Goal: Task Accomplishment & Management: Manage account settings

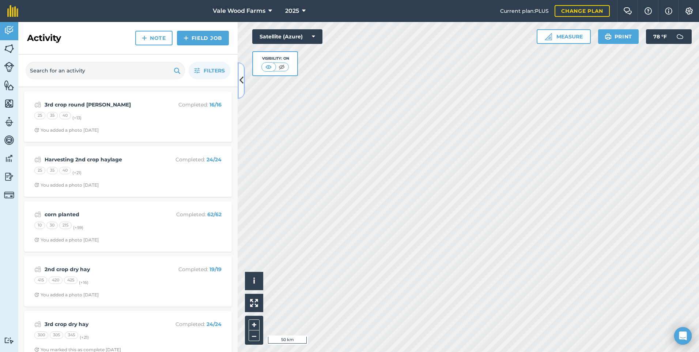
click at [243, 77] on icon at bounding box center [242, 80] width 4 height 13
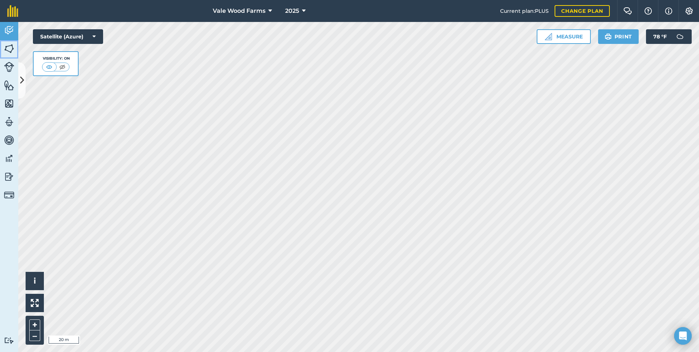
click at [8, 49] on img at bounding box center [9, 48] width 10 height 11
click at [10, 49] on img at bounding box center [9, 48] width 10 height 11
click at [19, 71] on button at bounding box center [21, 80] width 7 height 37
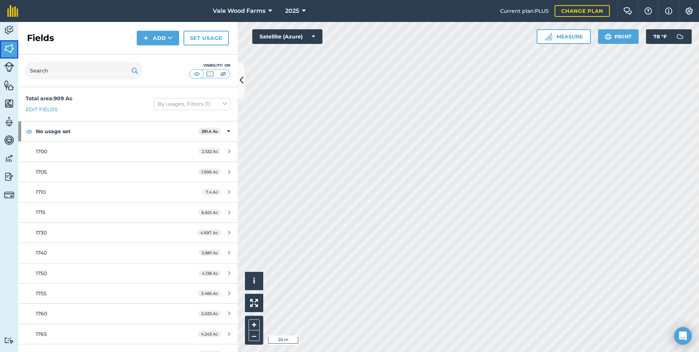
click at [13, 52] on img at bounding box center [9, 48] width 10 height 11
click at [9, 108] on img at bounding box center [9, 103] width 10 height 11
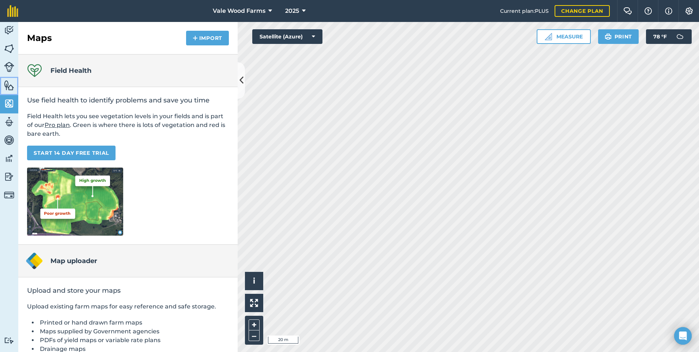
click at [8, 90] on img at bounding box center [9, 85] width 10 height 11
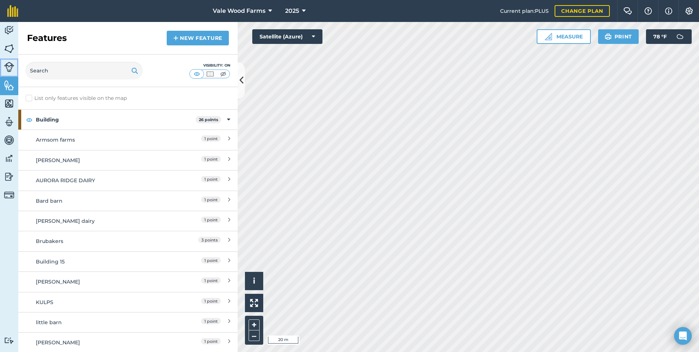
click at [12, 67] on img at bounding box center [9, 67] width 10 height 10
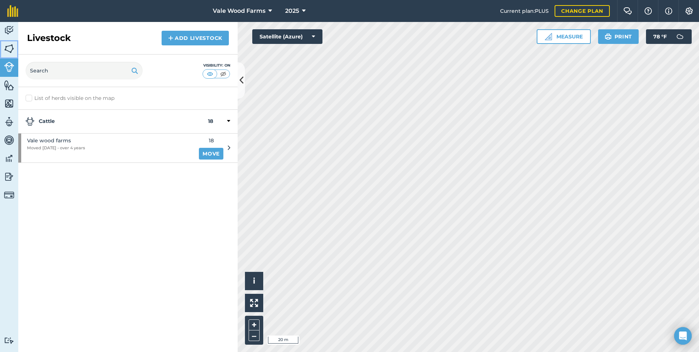
click at [12, 49] on img at bounding box center [9, 48] width 10 height 11
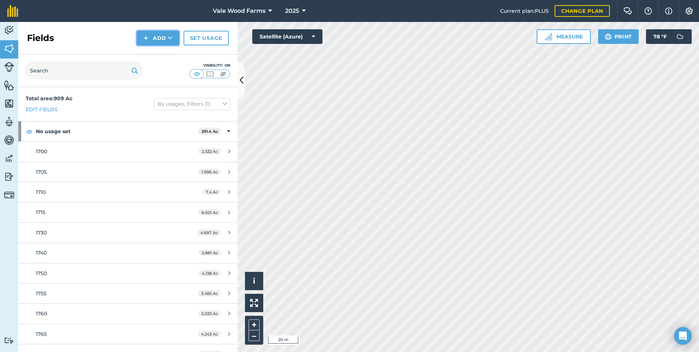
click at [156, 40] on button "Add" at bounding box center [158, 38] width 42 height 15
click at [154, 55] on link "Draw" at bounding box center [158, 54] width 40 height 16
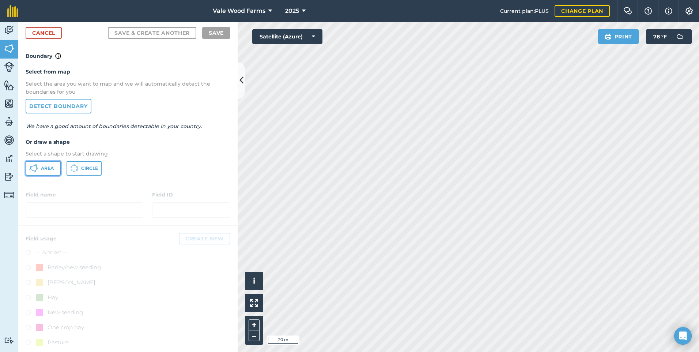
click at [44, 168] on span "Area" at bounding box center [47, 168] width 13 height 6
click at [38, 34] on link "Cancel" at bounding box center [44, 33] width 36 height 12
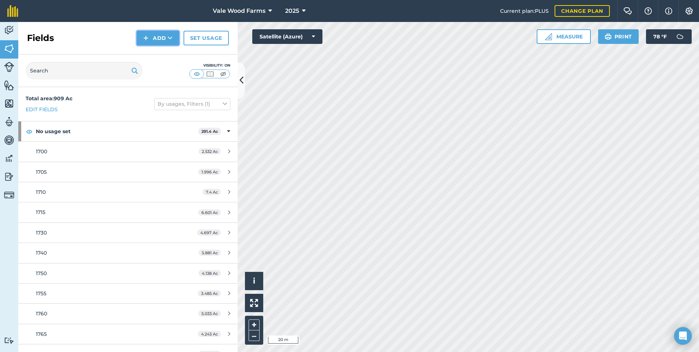
click at [151, 43] on button "Add" at bounding box center [158, 38] width 42 height 15
click at [162, 57] on link "Draw" at bounding box center [158, 54] width 40 height 16
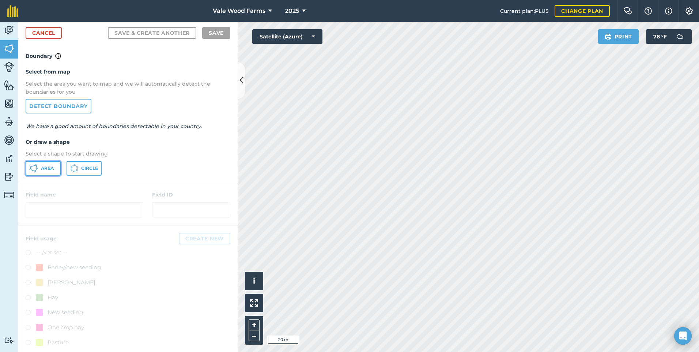
click at [46, 166] on span "Area" at bounding box center [47, 168] width 13 height 6
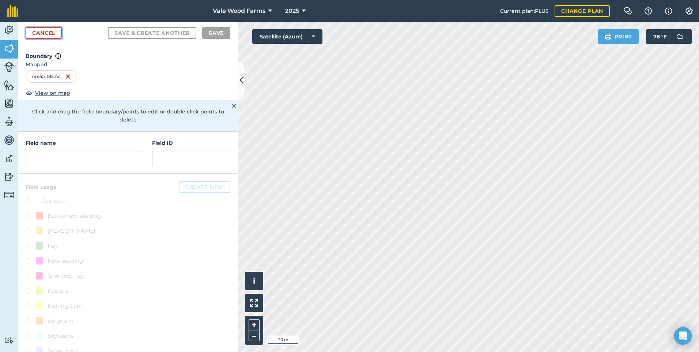
click at [44, 34] on link "Cancel" at bounding box center [44, 33] width 36 height 12
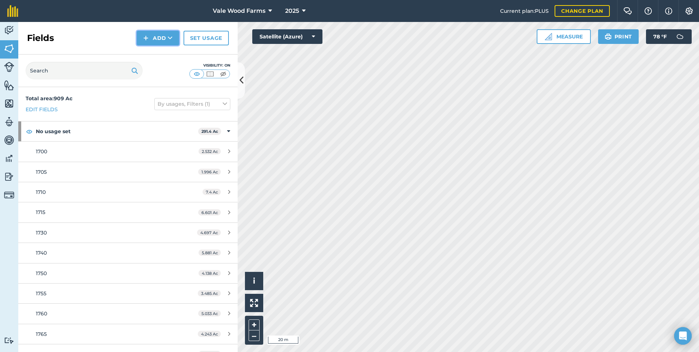
click at [154, 34] on button "Add" at bounding box center [158, 38] width 42 height 15
click at [157, 52] on link "Draw" at bounding box center [158, 54] width 40 height 16
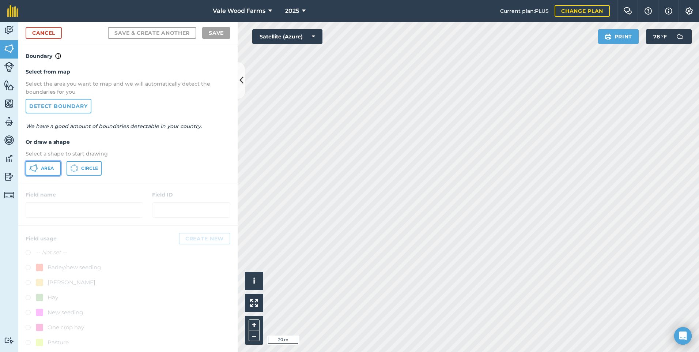
click at [42, 168] on span "Area" at bounding box center [47, 168] width 13 height 6
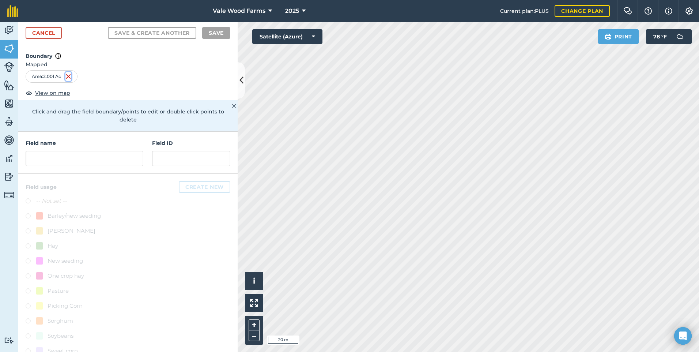
click at [67, 73] on img at bounding box center [68, 76] width 6 height 9
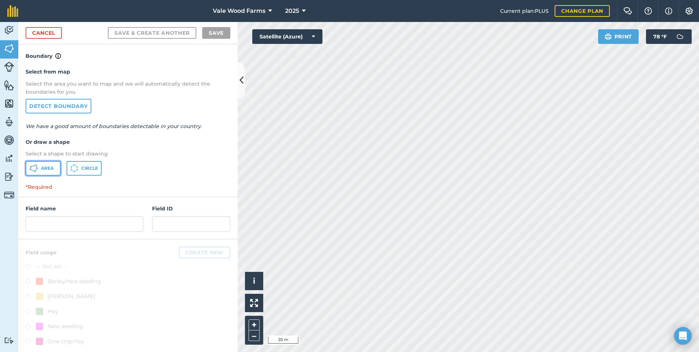
click at [44, 162] on button "Area" at bounding box center [43, 168] width 35 height 15
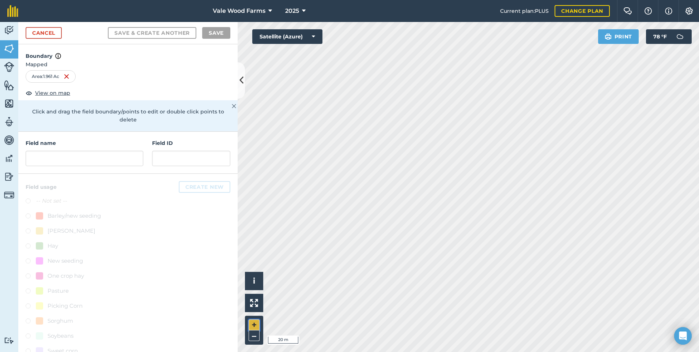
click at [253, 324] on button "+" at bounding box center [254, 324] width 11 height 11
click at [255, 338] on button "–" at bounding box center [254, 335] width 11 height 11
click at [53, 30] on link "Cancel" at bounding box center [44, 33] width 36 height 12
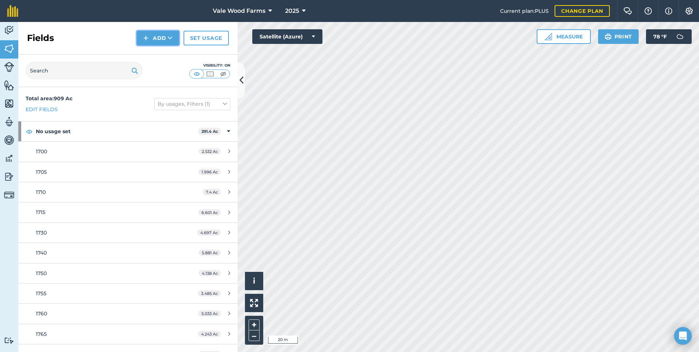
click at [163, 41] on button "Add" at bounding box center [158, 38] width 42 height 15
click at [160, 57] on link "Draw" at bounding box center [158, 54] width 40 height 16
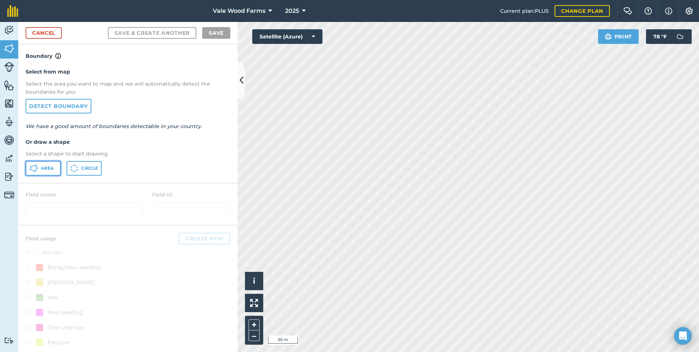
click at [46, 168] on span "Area" at bounding box center [47, 168] width 13 height 6
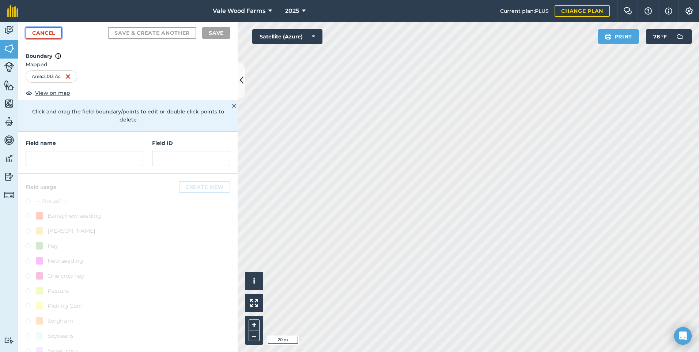
click at [50, 34] on link "Cancel" at bounding box center [44, 33] width 36 height 12
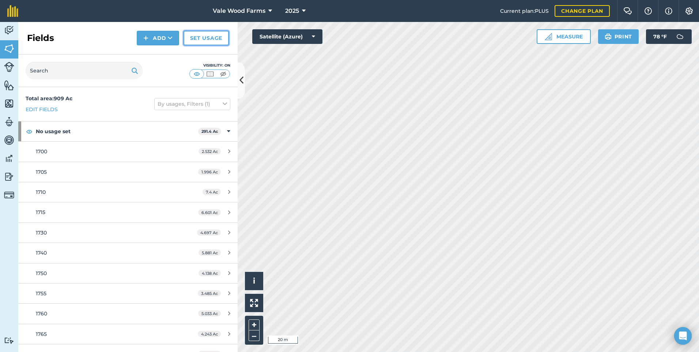
click at [208, 40] on link "Set usage" at bounding box center [206, 38] width 45 height 15
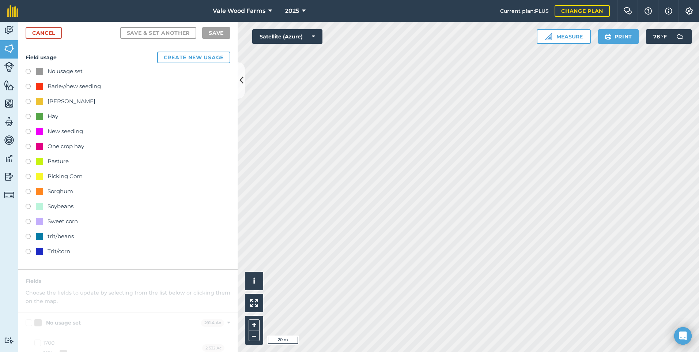
click at [27, 116] on label at bounding box center [31, 117] width 10 height 7
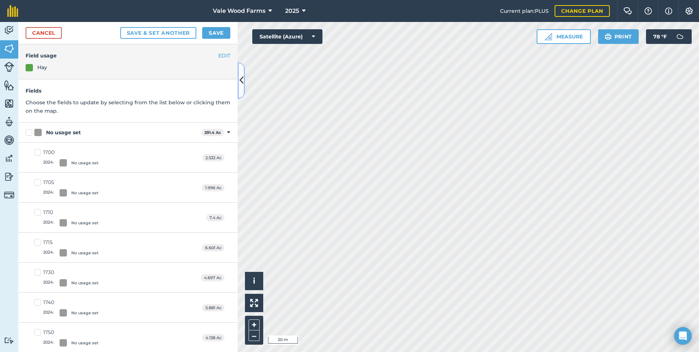
click at [240, 84] on icon at bounding box center [242, 80] width 4 height 13
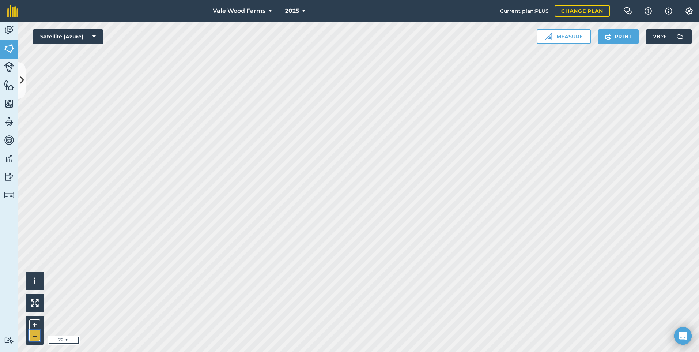
click at [35, 335] on button "–" at bounding box center [34, 335] width 11 height 11
click at [37, 338] on button "–" at bounding box center [34, 335] width 11 height 11
click at [23, 86] on icon at bounding box center [22, 80] width 4 height 13
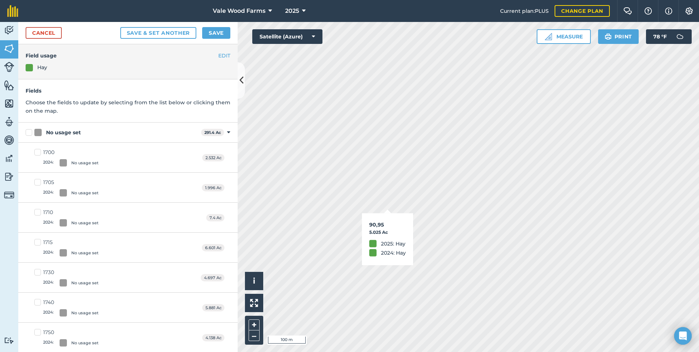
checkbox input "true"
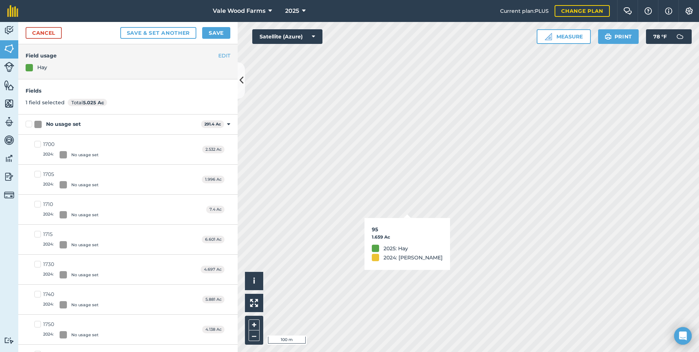
checkbox input "true"
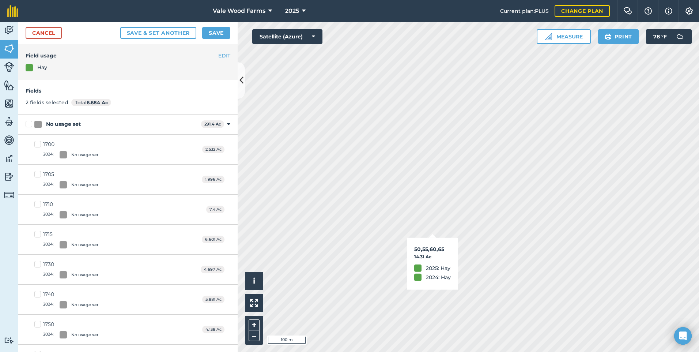
checkbox input "true"
click at [253, 335] on button "–" at bounding box center [254, 335] width 11 height 11
click at [257, 326] on button "+" at bounding box center [254, 324] width 11 height 11
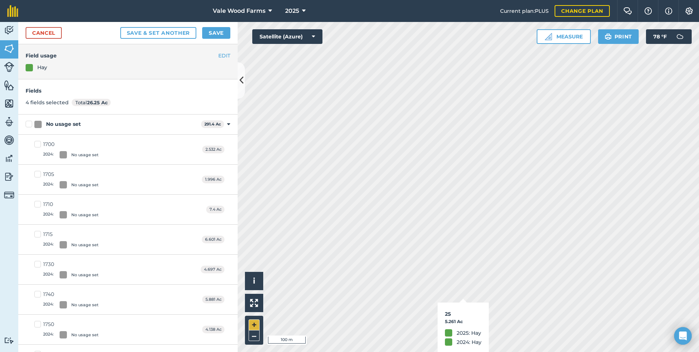
checkbox input "false"
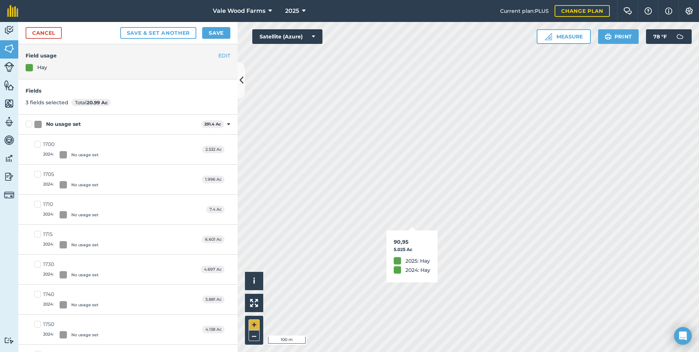
checkbox input "false"
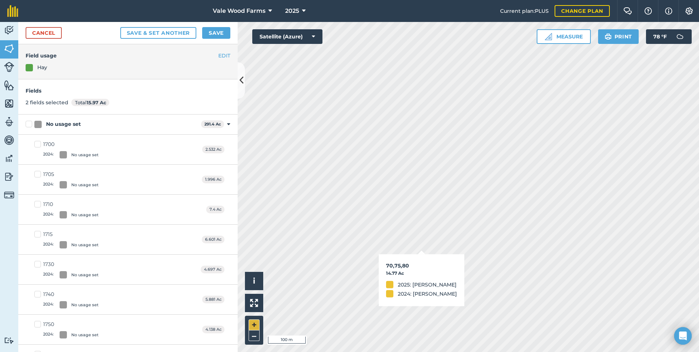
checkbox input "false"
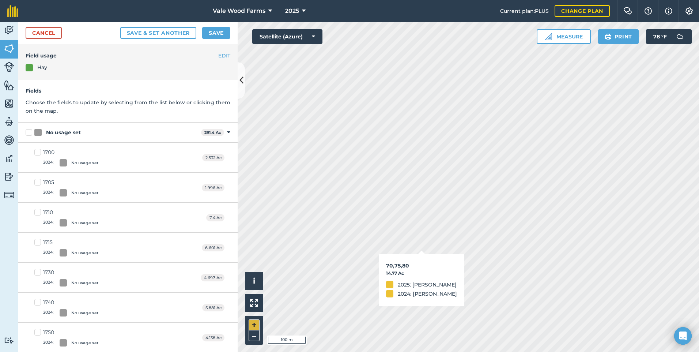
checkbox input "true"
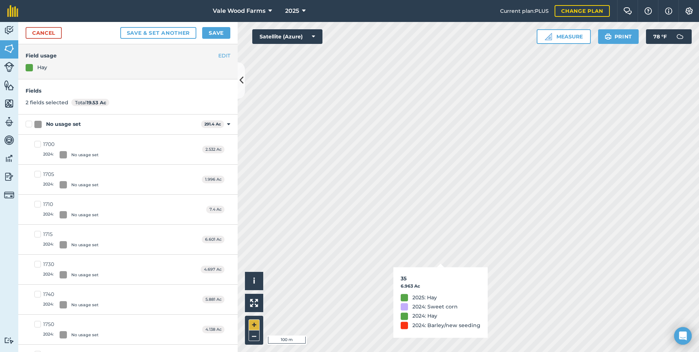
checkbox input "false"
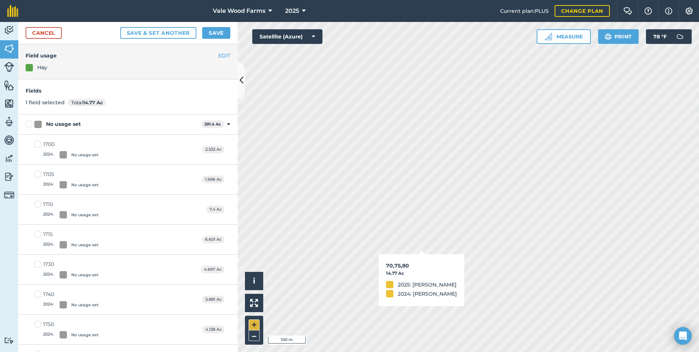
checkbox input "false"
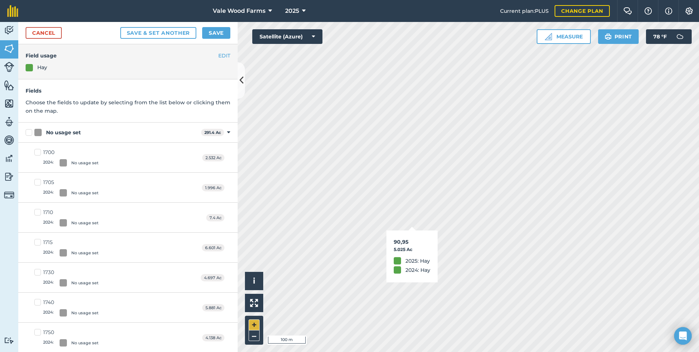
checkbox input "true"
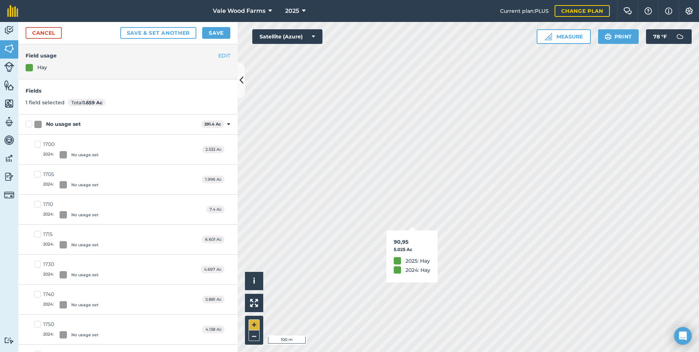
checkbox input "true"
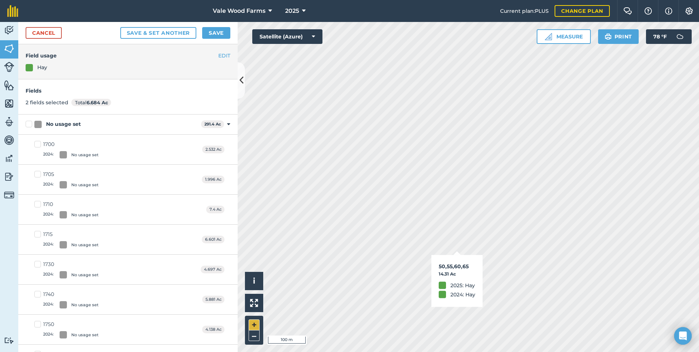
checkbox input "true"
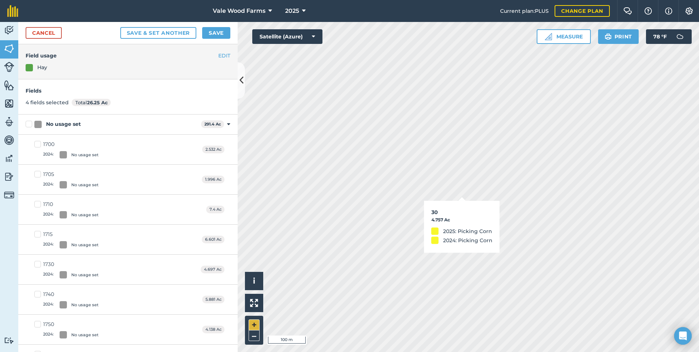
checkbox input "true"
checkbox input "false"
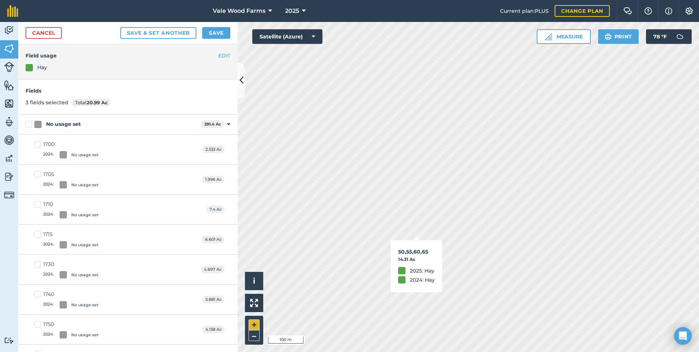
checkbox input "false"
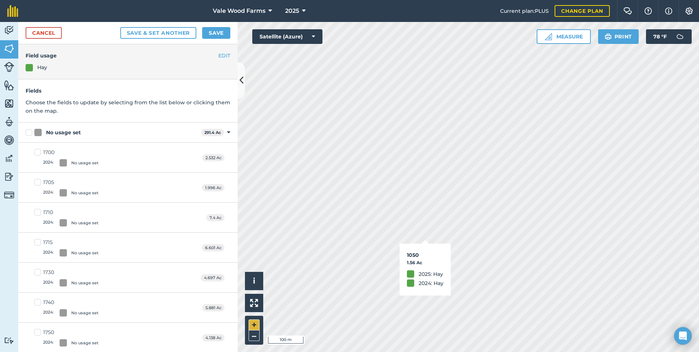
checkbox input "true"
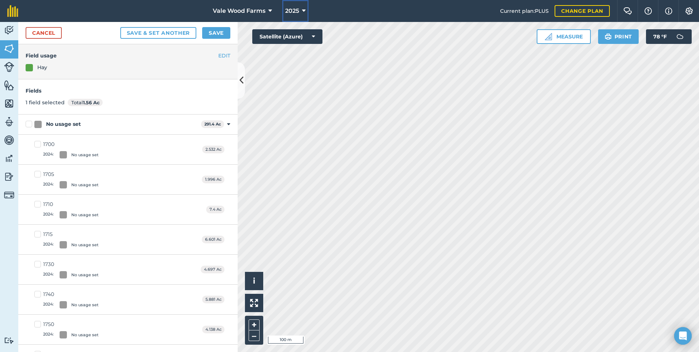
click at [304, 10] on icon at bounding box center [304, 11] width 4 height 9
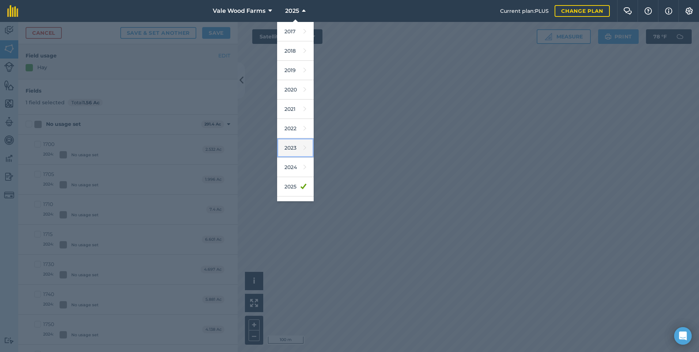
click at [304, 146] on icon at bounding box center [305, 148] width 3 height 10
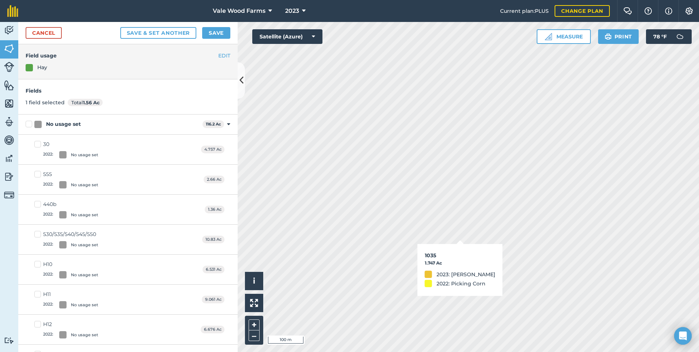
checkbox input "true"
checkbox input "false"
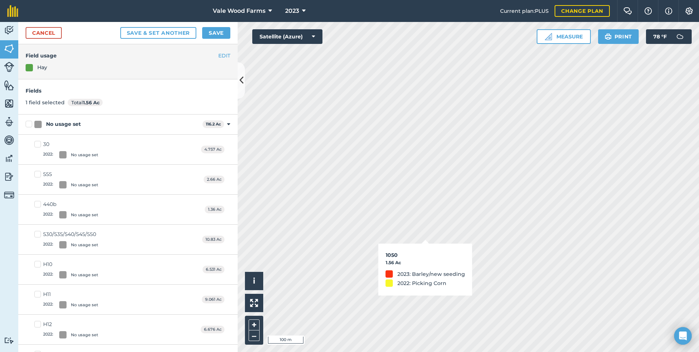
checkbox input "false"
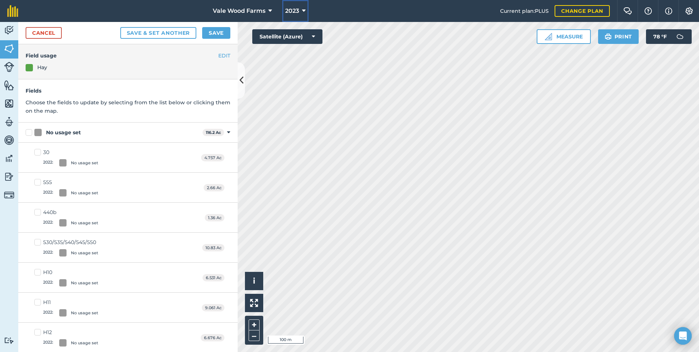
click at [303, 11] on icon at bounding box center [304, 11] width 4 height 9
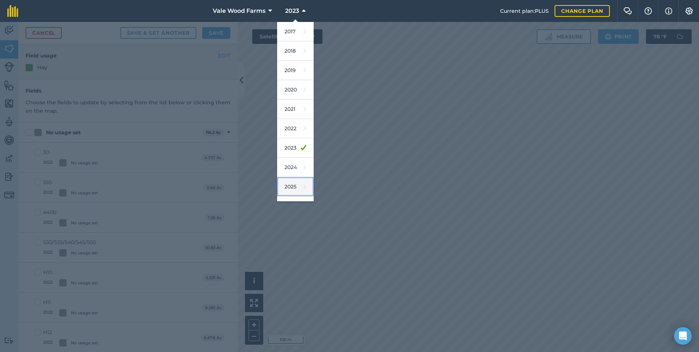
click at [295, 185] on link "2025" at bounding box center [295, 186] width 37 height 19
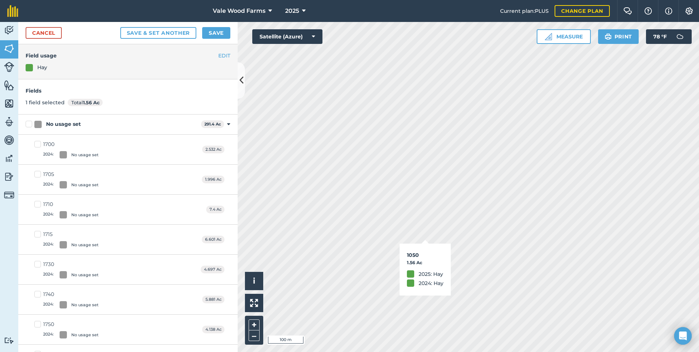
checkbox input "false"
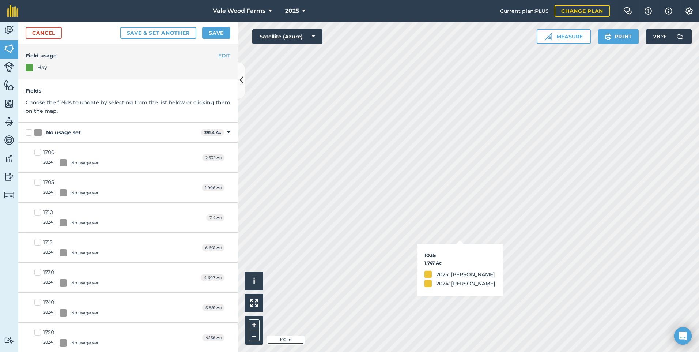
checkbox input "true"
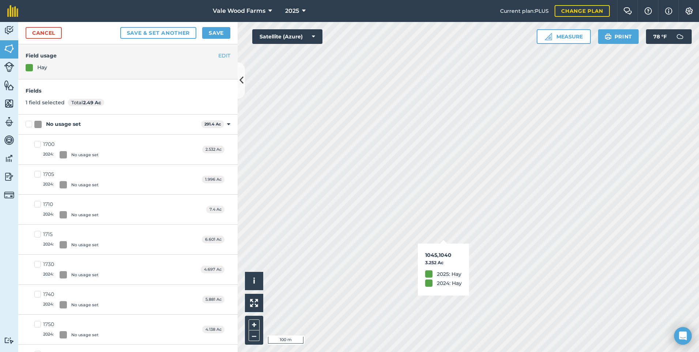
checkbox input "true"
checkbox input "false"
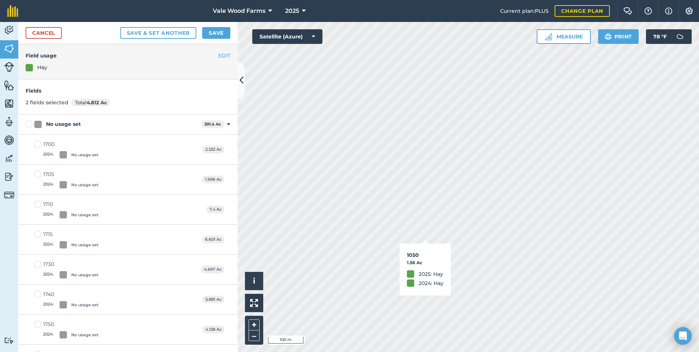
checkbox input "false"
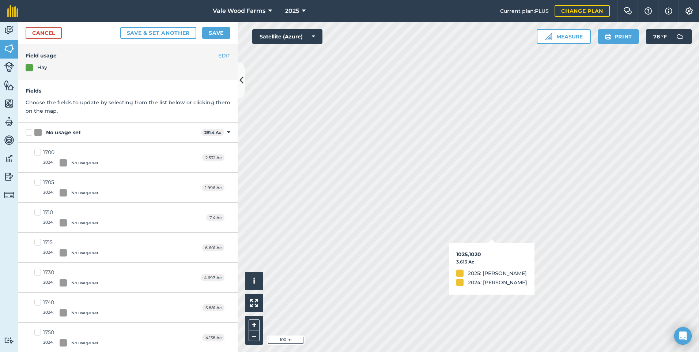
checkbox input "true"
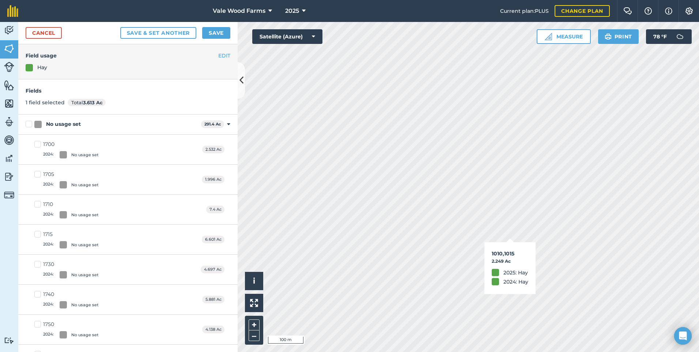
checkbox input "true"
checkbox input "false"
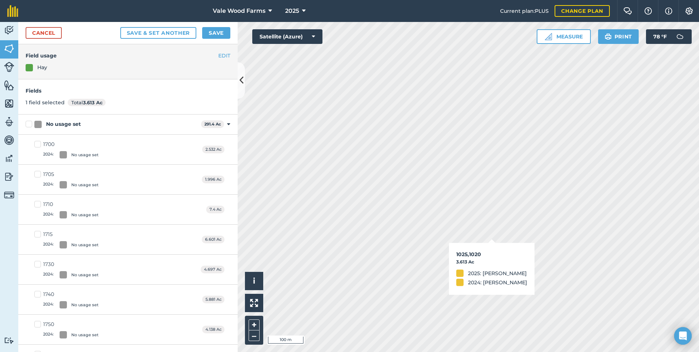
checkbox input "false"
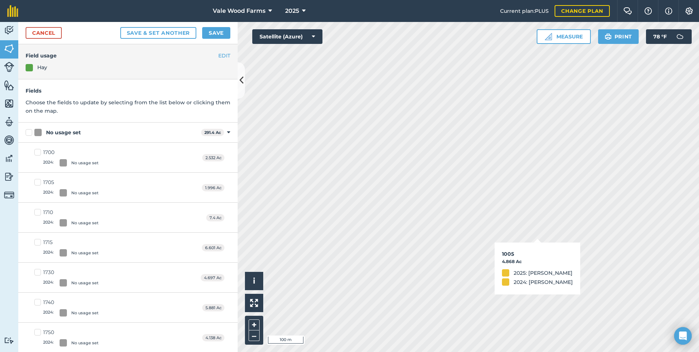
checkbox input "true"
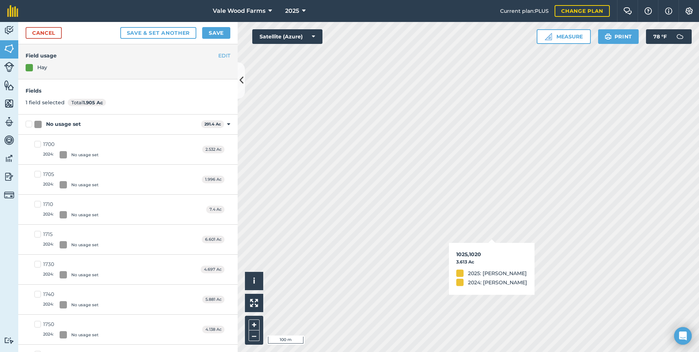
checkbox input "true"
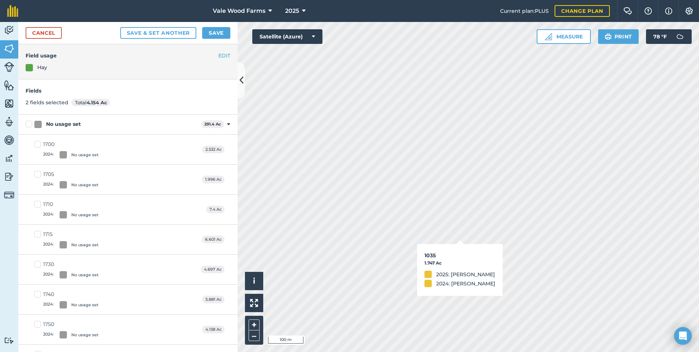
checkbox input "true"
checkbox input "false"
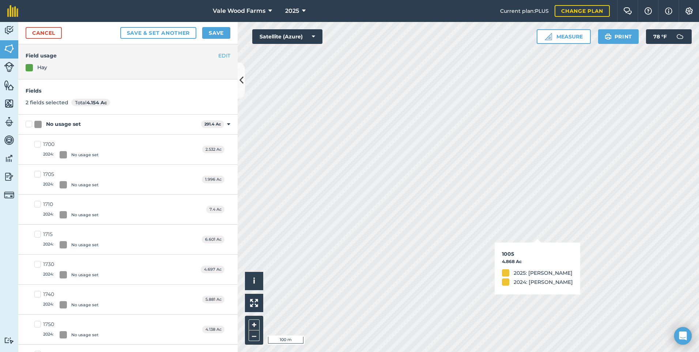
checkbox input "false"
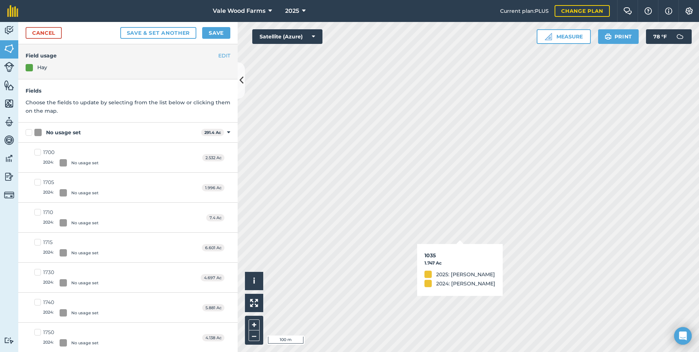
checkbox input "true"
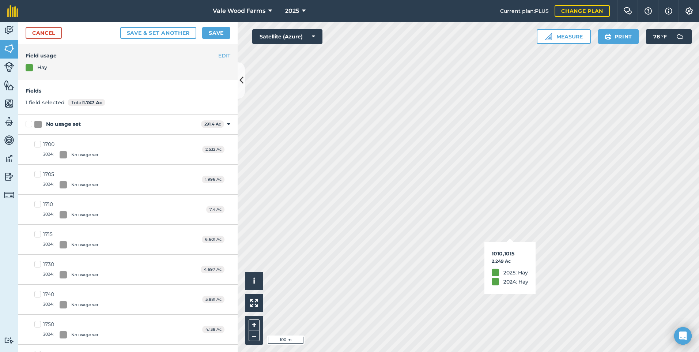
checkbox input "true"
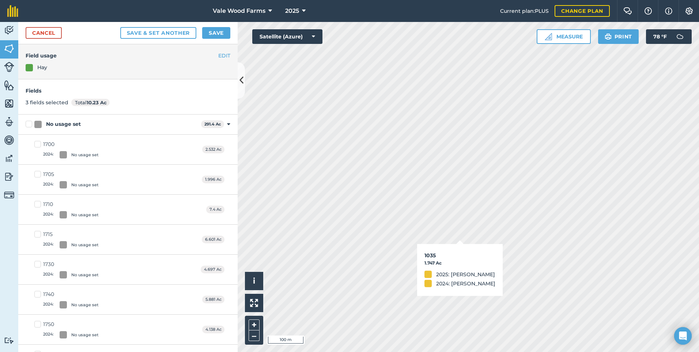
checkbox input "false"
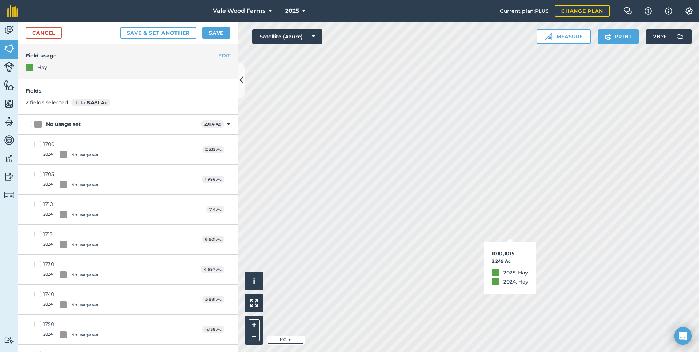
checkbox input "false"
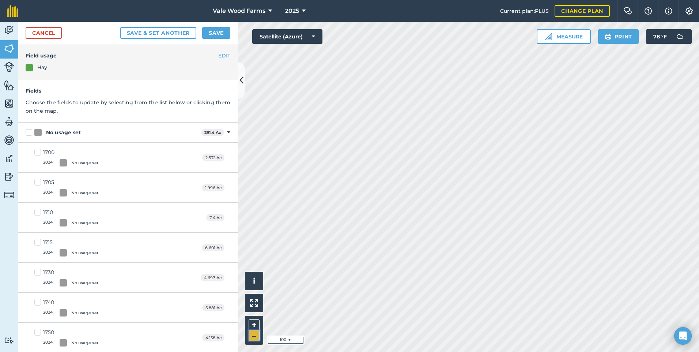
click at [252, 335] on button "–" at bounding box center [254, 335] width 11 height 11
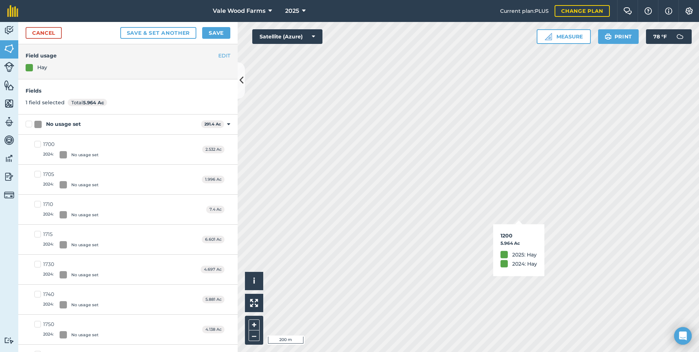
checkbox input "false"
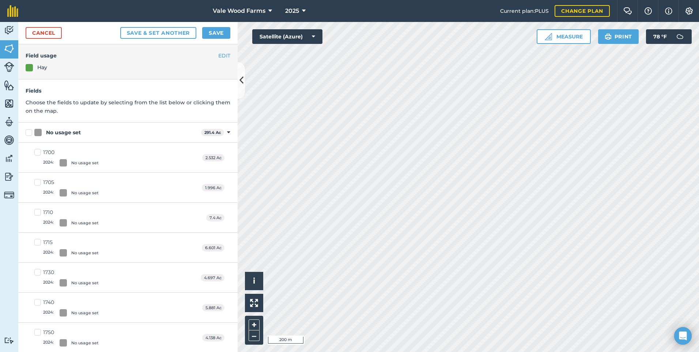
click at [699, 119] on html "Vale Wood Farms 2025 Current plan : PLUS Change plan Farm Chat Help Info Settin…" at bounding box center [349, 176] width 699 height 352
click at [252, 324] on button "+" at bounding box center [254, 324] width 11 height 11
checkbox input "true"
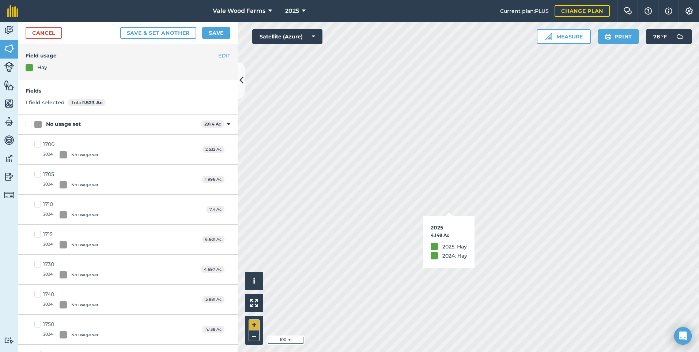
checkbox input "true"
click at [439, 352] on html "Vale Wood Farms 2025 Current plan : PLUS Change plan Farm Chat Help Info Settin…" at bounding box center [349, 176] width 699 height 352
click at [304, 9] on icon at bounding box center [304, 11] width 4 height 9
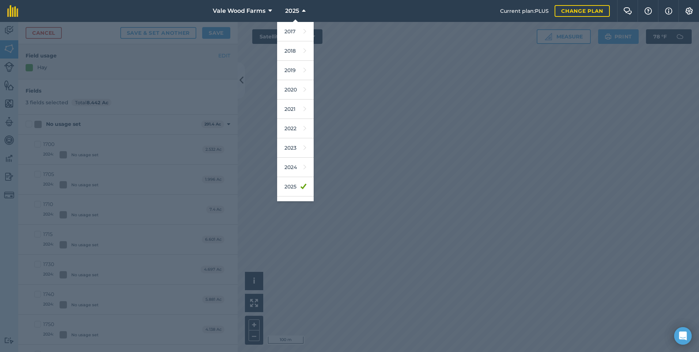
click at [382, 22] on nav "Vale Wood Farms 2025 2017 2018 2019 2020 2021 2022 2023 2024 2025 2026 2027" at bounding box center [263, 11] width 475 height 22
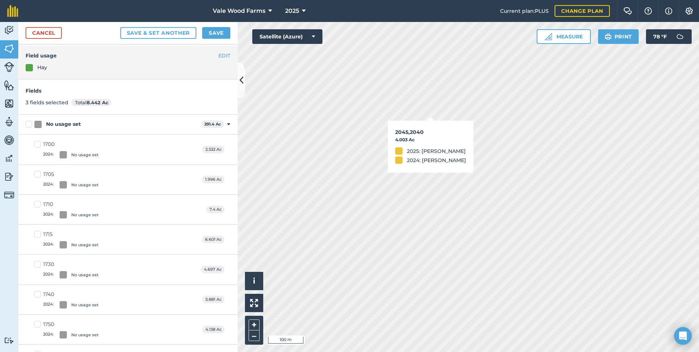
checkbox input "true"
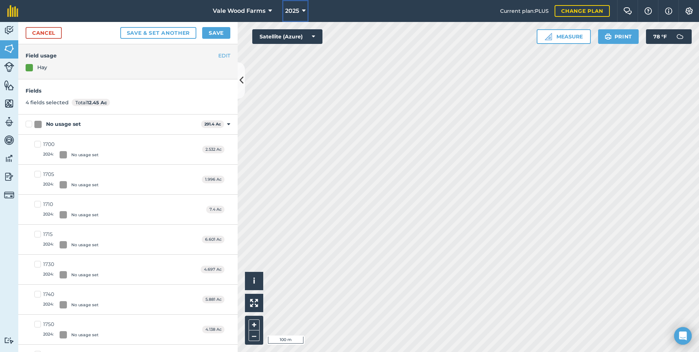
click at [306, 9] on button "2025" at bounding box center [295, 11] width 26 height 22
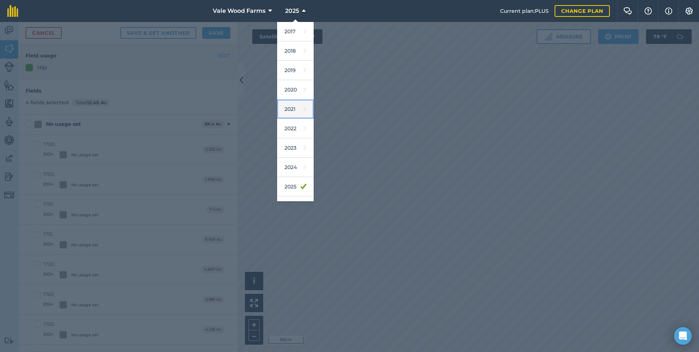
click at [296, 110] on link "2021" at bounding box center [295, 109] width 37 height 19
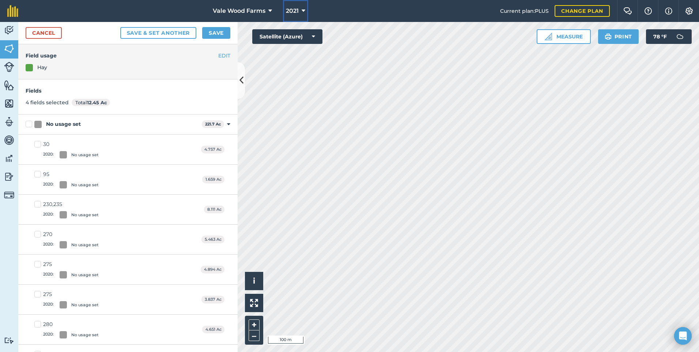
click at [296, 9] on span "2021" at bounding box center [292, 11] width 13 height 9
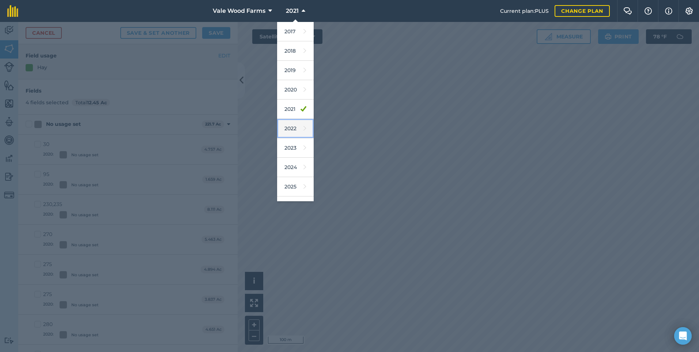
click at [301, 132] on link "2022" at bounding box center [295, 128] width 37 height 19
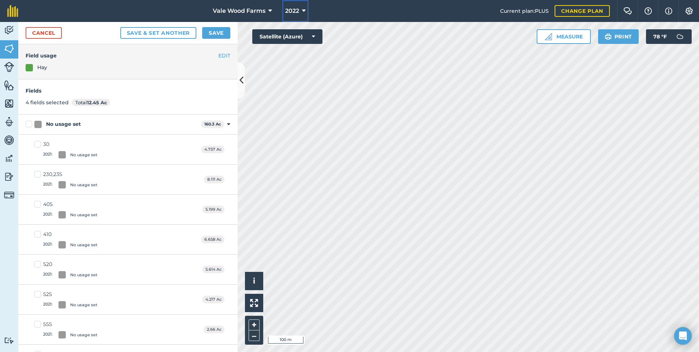
click at [306, 11] on button "2022" at bounding box center [295, 11] width 26 height 22
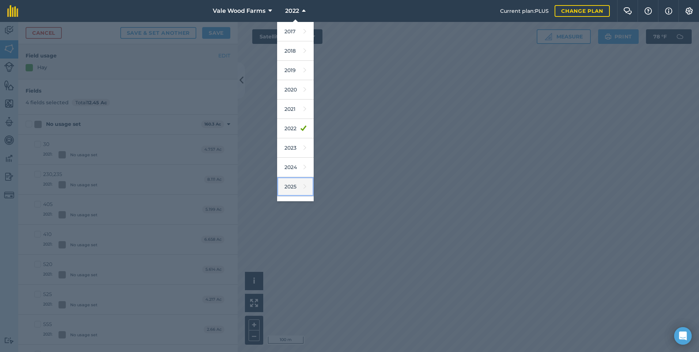
click at [294, 183] on link "2025" at bounding box center [295, 186] width 37 height 19
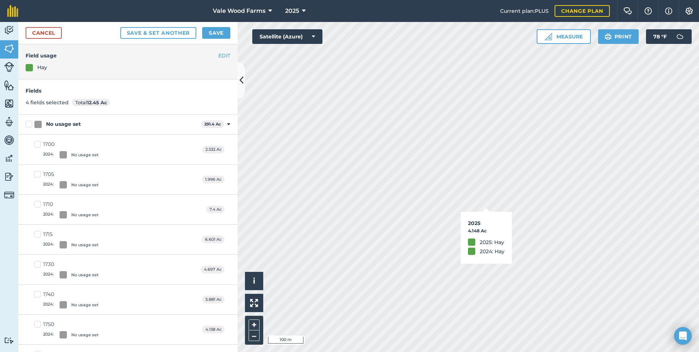
checkbox input "false"
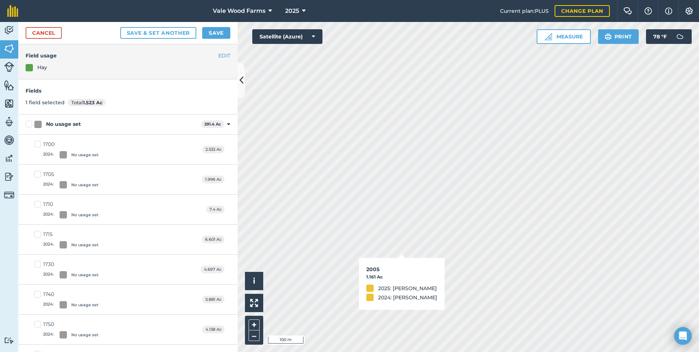
checkbox input "true"
checkbox input "false"
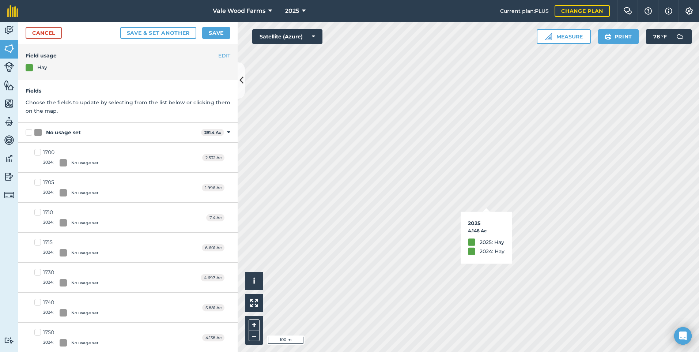
checkbox input "true"
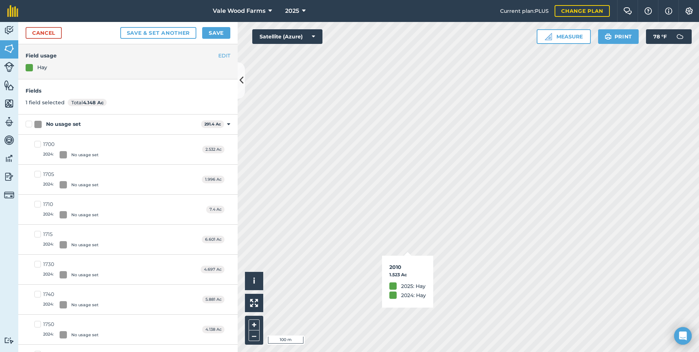
checkbox input "true"
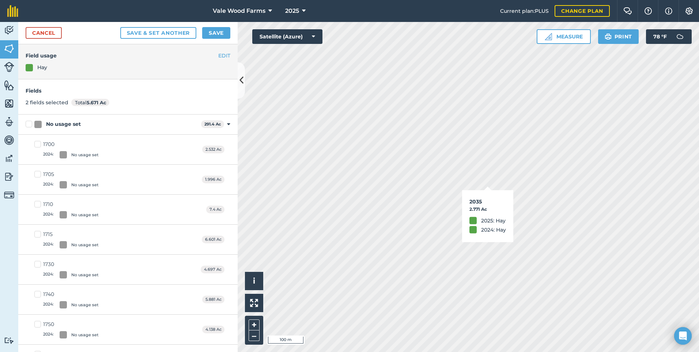
checkbox input "true"
checkbox input "false"
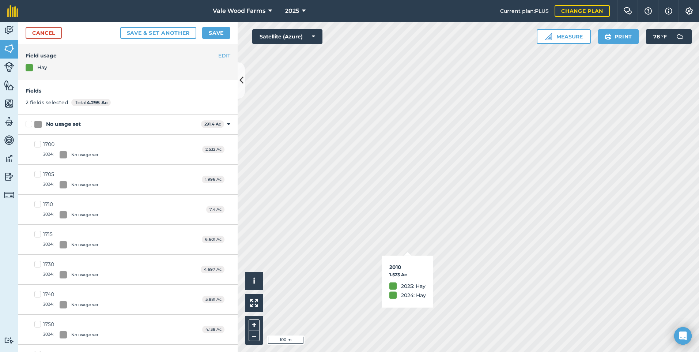
checkbox input "false"
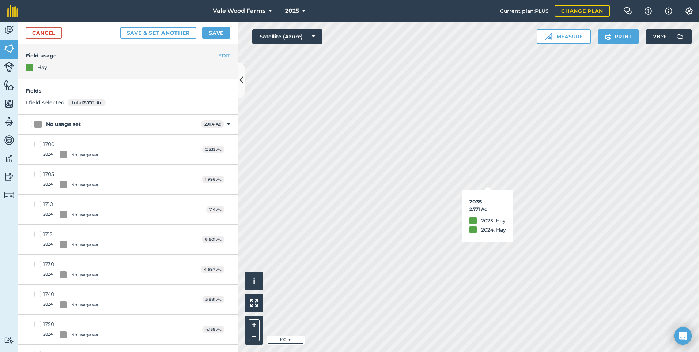
checkbox input "false"
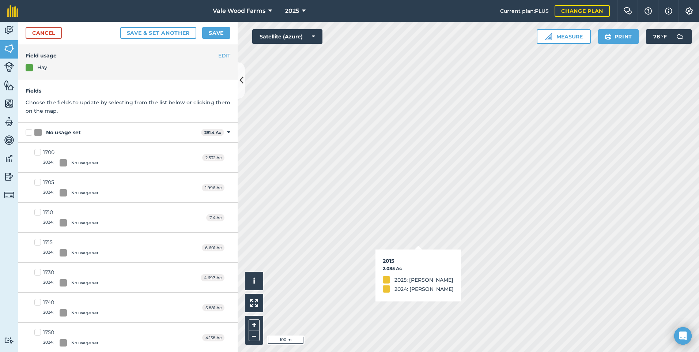
checkbox input "true"
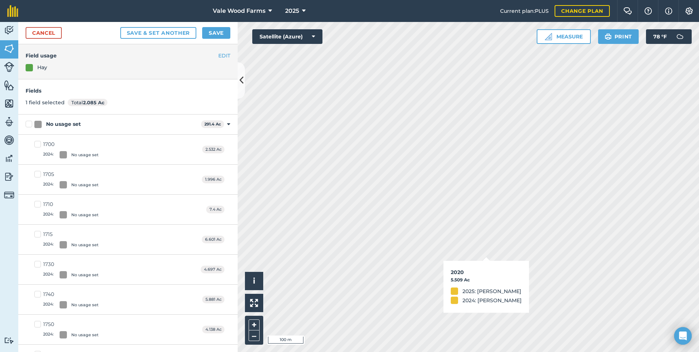
checkbox input "true"
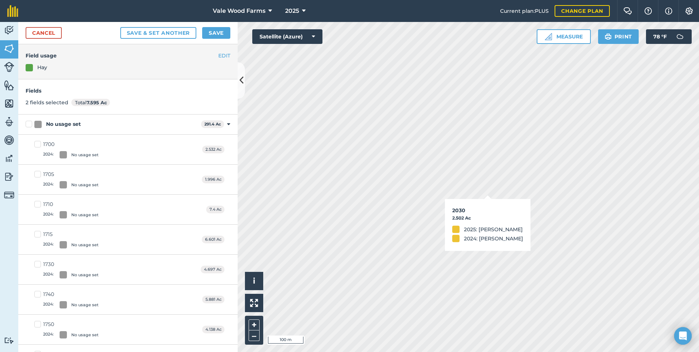
checkbox input "true"
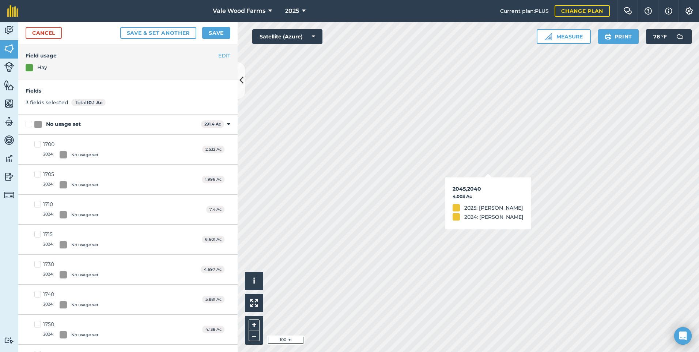
checkbox input "true"
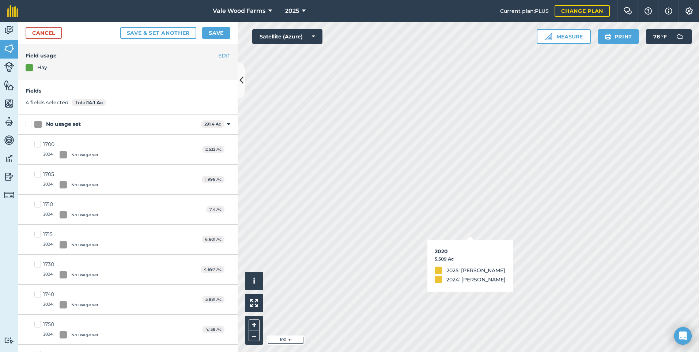
checkbox input "false"
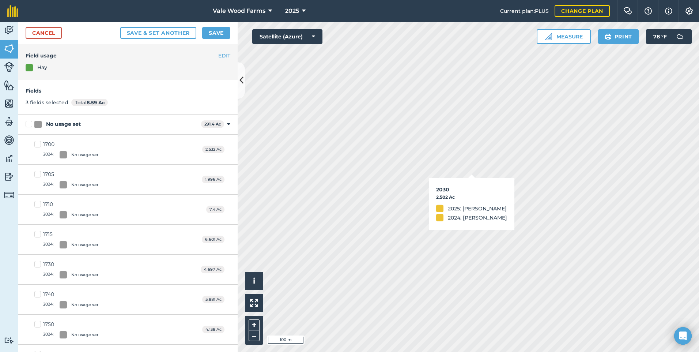
checkbox input "false"
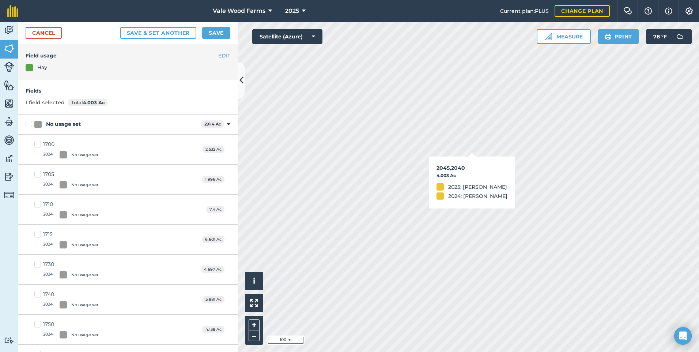
checkbox input "false"
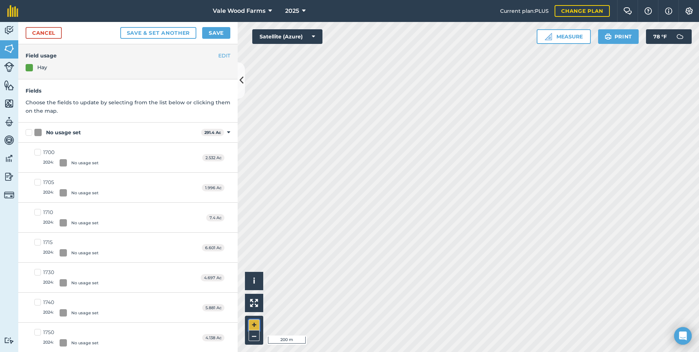
click at [254, 325] on button "+" at bounding box center [254, 324] width 11 height 11
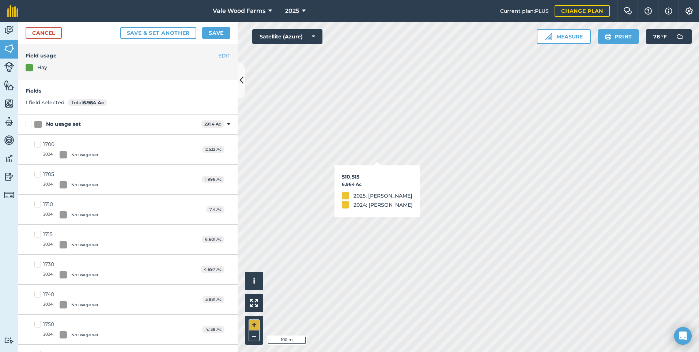
checkbox input "false"
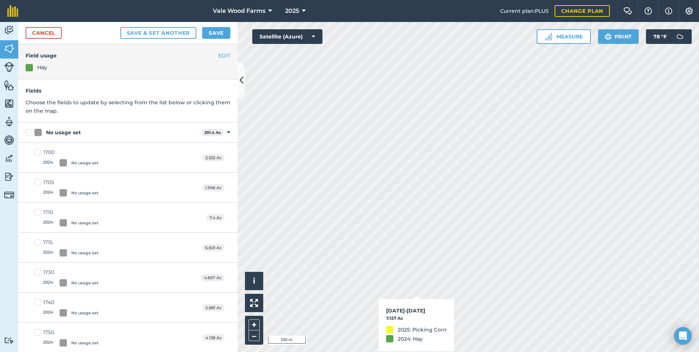
checkbox input "true"
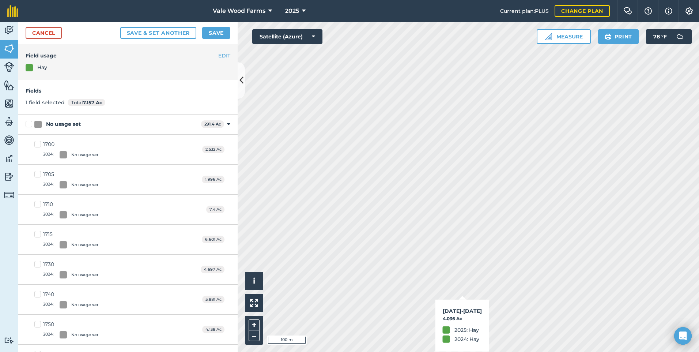
checkbox input "true"
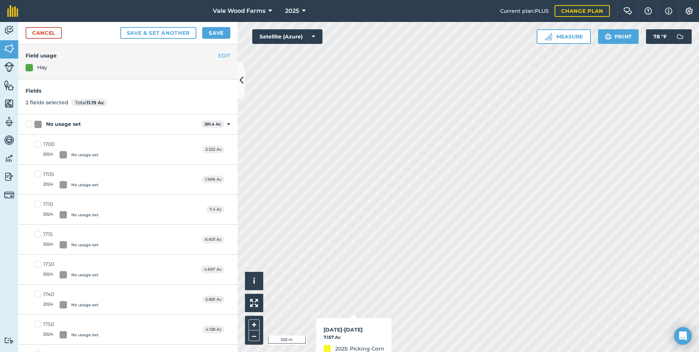
checkbox input "false"
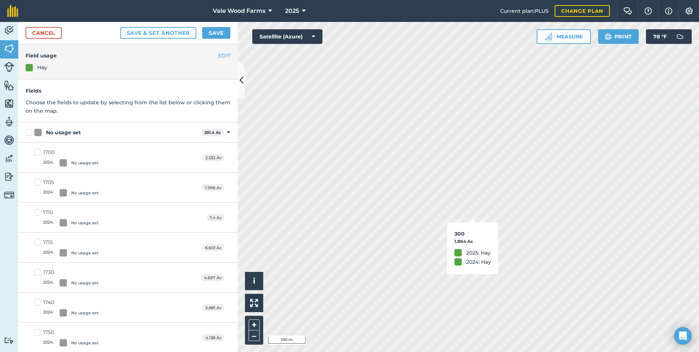
checkbox input "true"
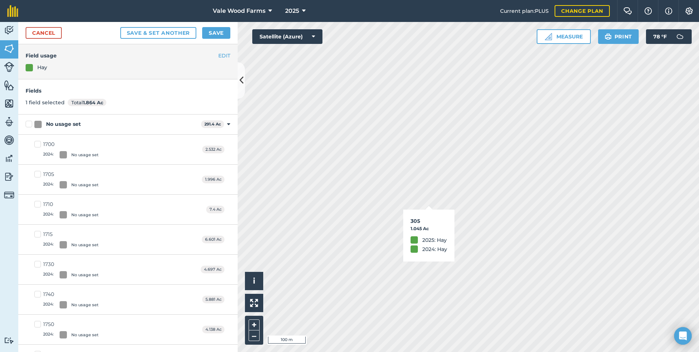
checkbox input "true"
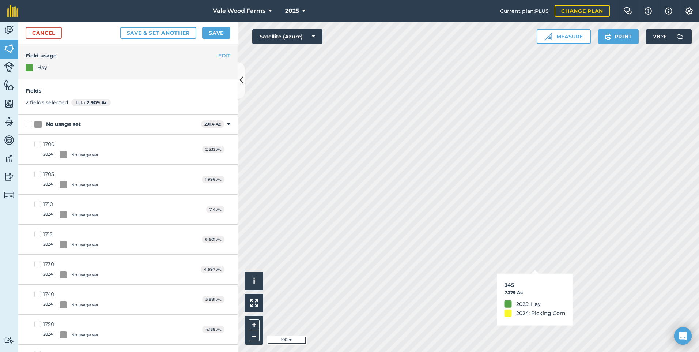
checkbox input "true"
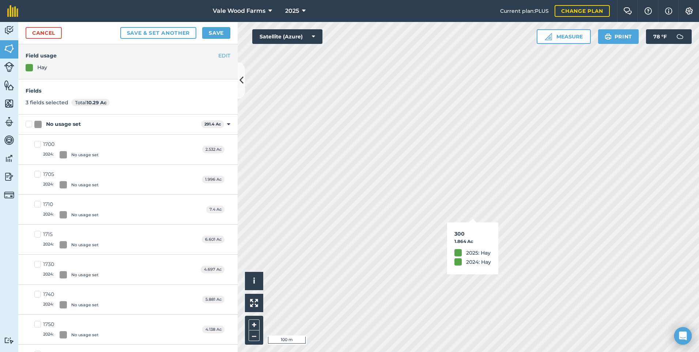
checkbox input "false"
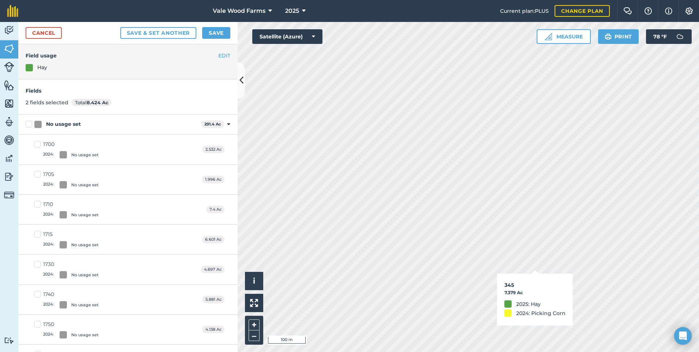
checkbox input "false"
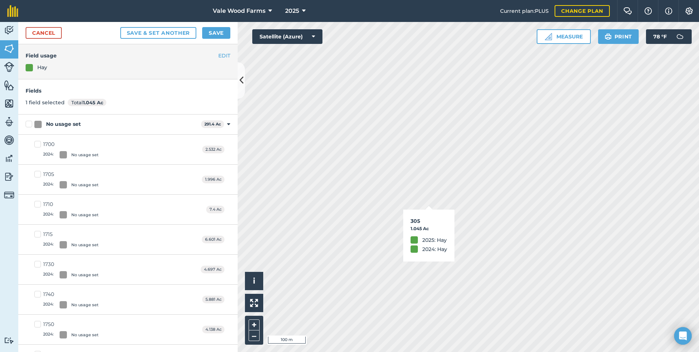
checkbox input "false"
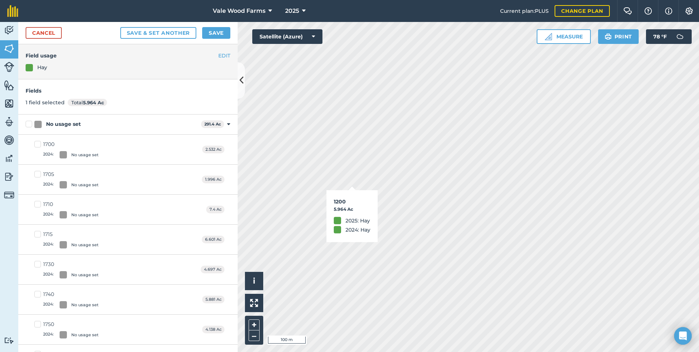
checkbox input "false"
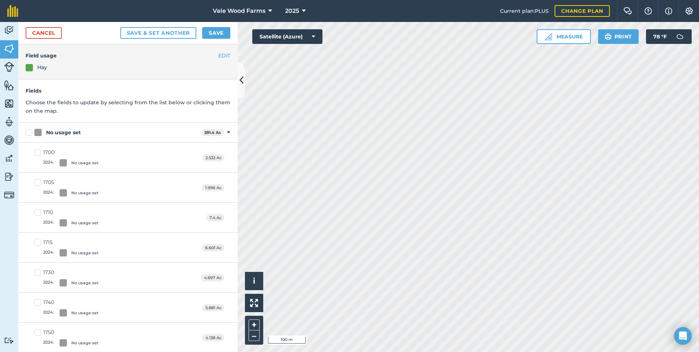
click at [699, 205] on html "Vale Wood Farms 2025 Current plan : PLUS Change plan Farm Chat Help Info Settin…" at bounding box center [349, 176] width 699 height 352
click at [250, 336] on button "–" at bounding box center [254, 335] width 11 height 11
click at [255, 324] on button "+" at bounding box center [254, 324] width 11 height 11
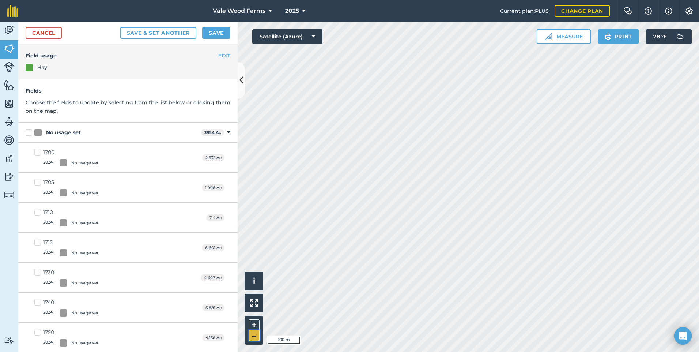
click at [258, 338] on button "–" at bounding box center [254, 335] width 11 height 11
click at [255, 327] on button "+" at bounding box center [254, 324] width 11 height 11
click at [254, 335] on button "–" at bounding box center [254, 335] width 11 height 11
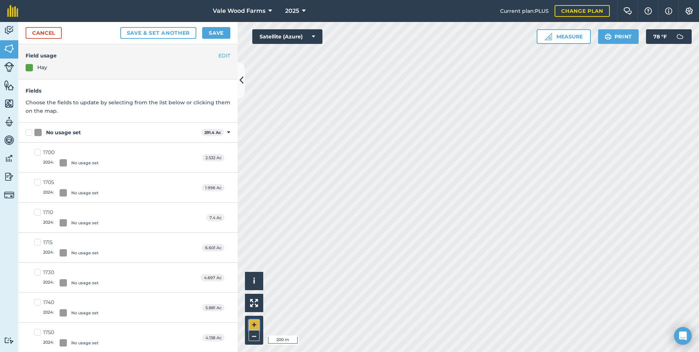
click at [252, 324] on button "+" at bounding box center [254, 324] width 11 height 11
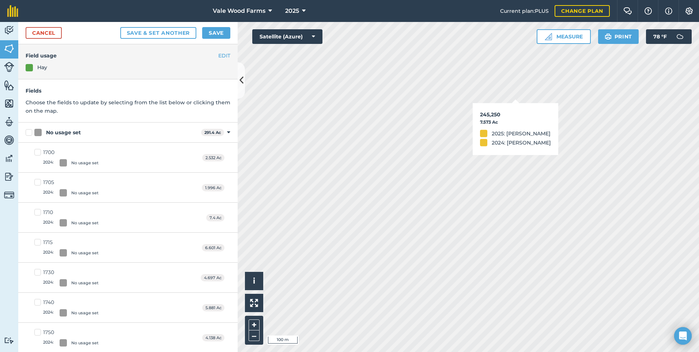
checkbox input "true"
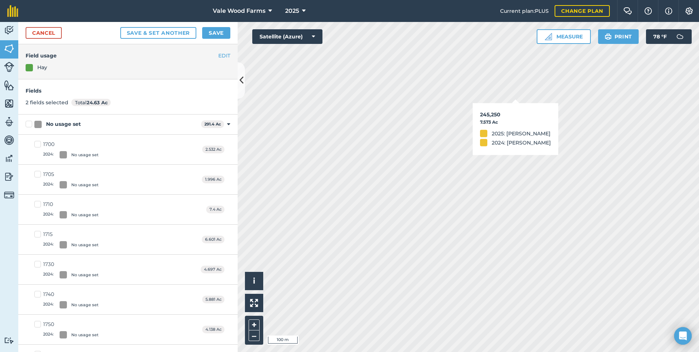
checkbox input "false"
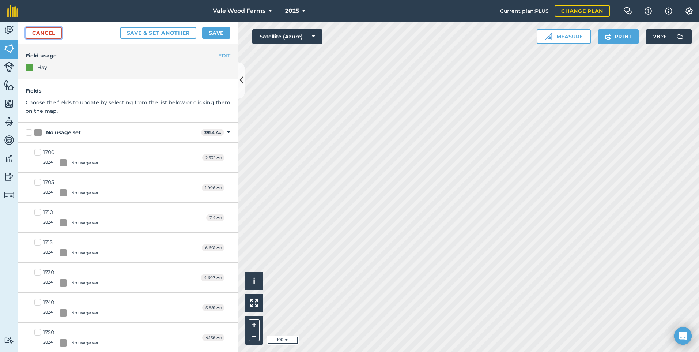
click at [56, 33] on link "Cancel" at bounding box center [44, 33] width 36 height 12
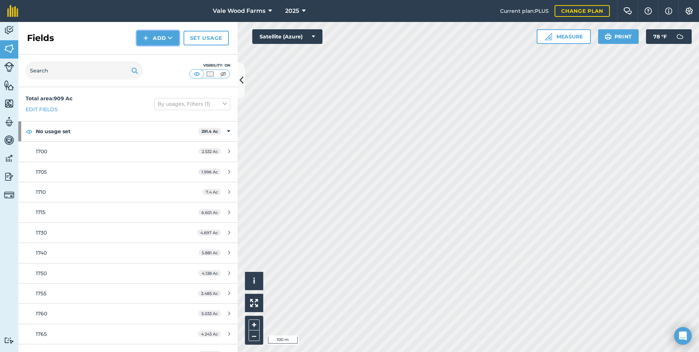
click at [160, 32] on button "Add" at bounding box center [158, 38] width 42 height 15
click at [153, 58] on link "Draw" at bounding box center [158, 54] width 40 height 16
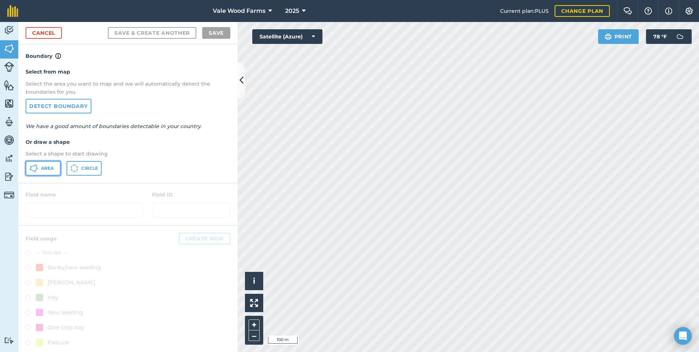
click at [39, 170] on button "Area" at bounding box center [43, 168] width 35 height 15
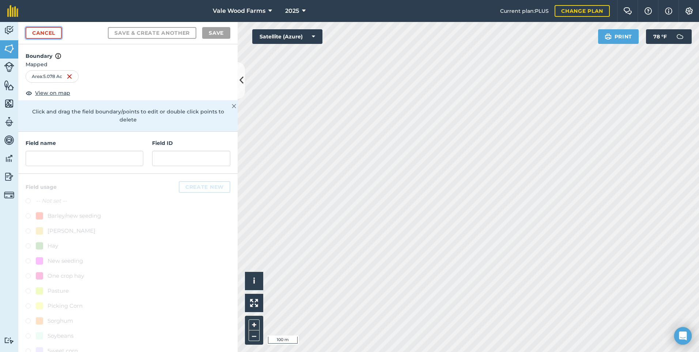
click at [57, 35] on link "Cancel" at bounding box center [44, 33] width 36 height 12
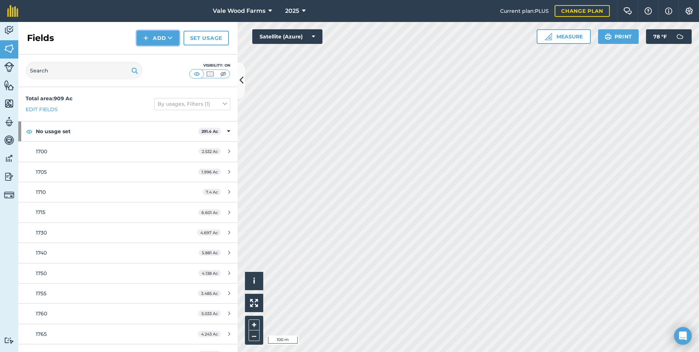
click at [160, 35] on button "Add" at bounding box center [158, 38] width 42 height 15
click at [163, 52] on link "Draw" at bounding box center [158, 54] width 40 height 16
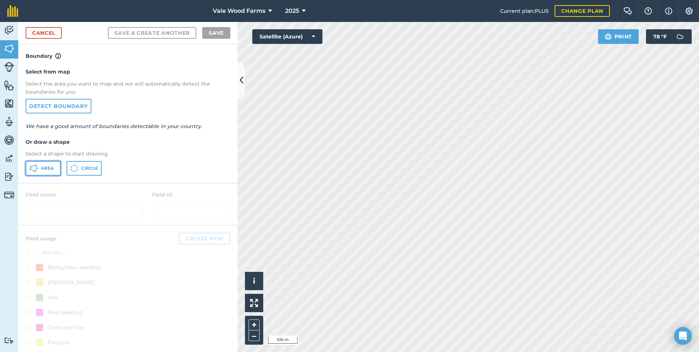
click at [50, 167] on span "Area" at bounding box center [47, 168] width 13 height 6
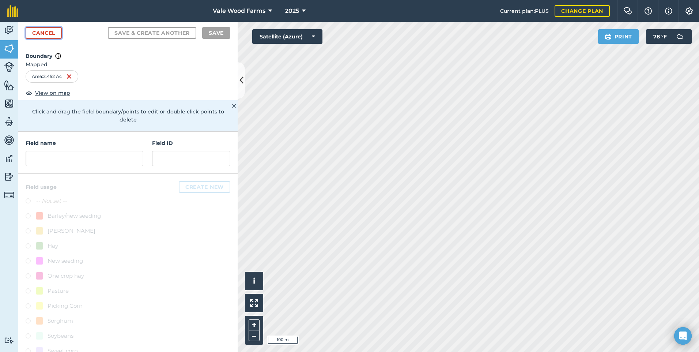
click at [44, 29] on link "Cancel" at bounding box center [44, 33] width 36 height 12
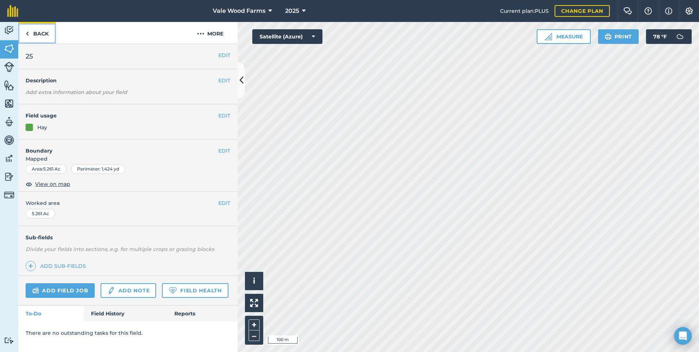
click at [35, 30] on link "Back" at bounding box center [37, 33] width 38 height 22
click at [42, 34] on link "Back" at bounding box center [37, 33] width 38 height 22
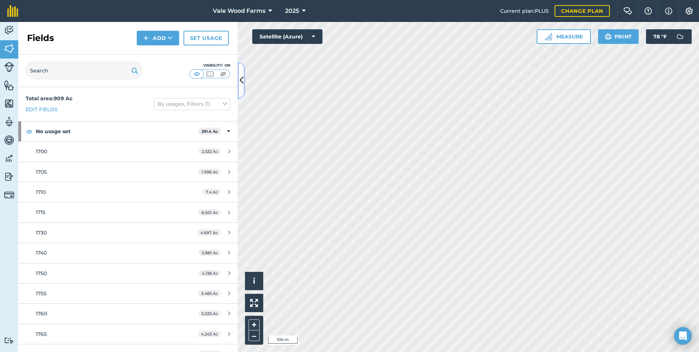
click at [241, 83] on icon at bounding box center [242, 80] width 4 height 13
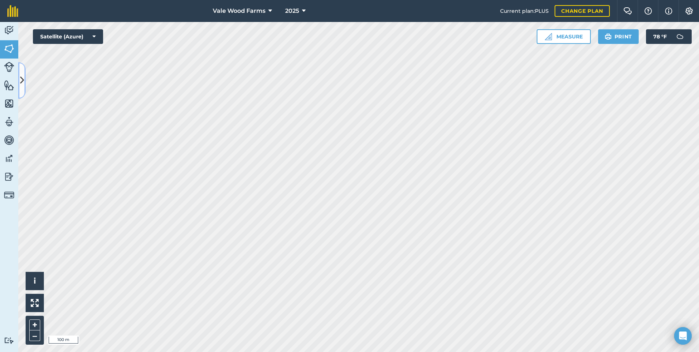
click at [25, 85] on button at bounding box center [21, 80] width 7 height 37
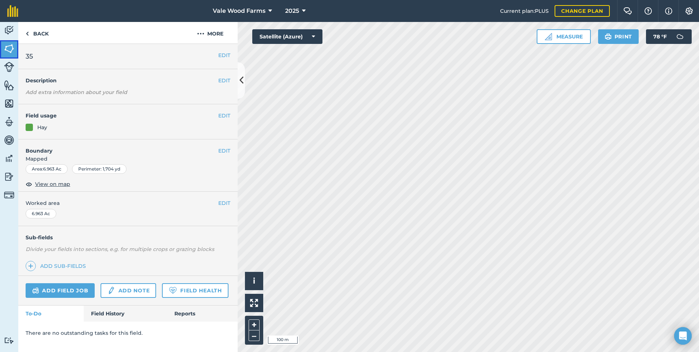
click at [12, 49] on img at bounding box center [9, 48] width 10 height 11
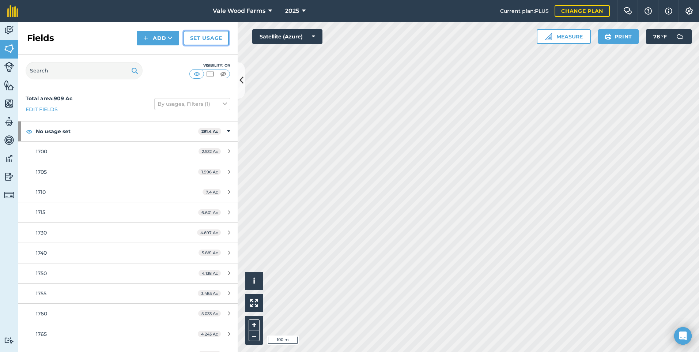
click at [197, 38] on link "Set usage" at bounding box center [206, 38] width 45 height 15
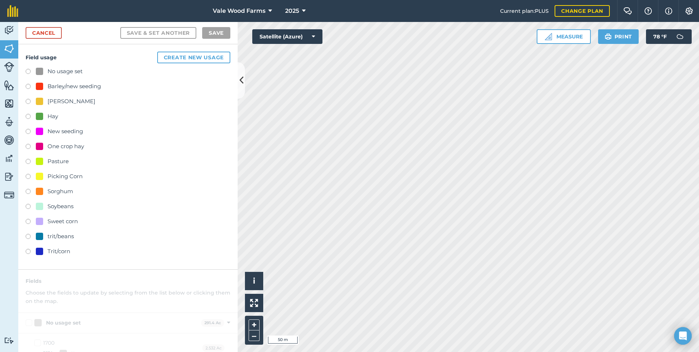
click at [25, 85] on div "Field usage Create new usage No usage set Barley/new seeding Corn silage Hay Ne…" at bounding box center [128, 156] width 220 height 225
click at [30, 87] on label at bounding box center [31, 87] width 10 height 7
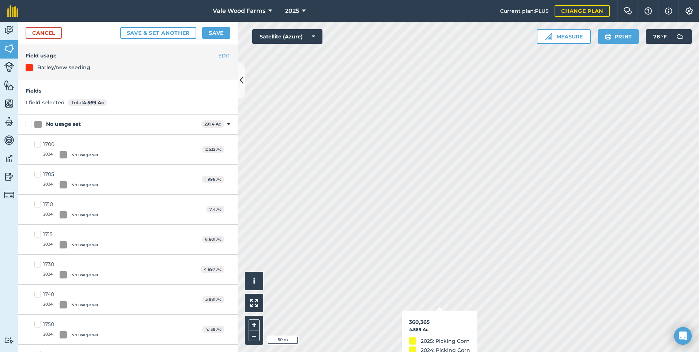
checkbox input "false"
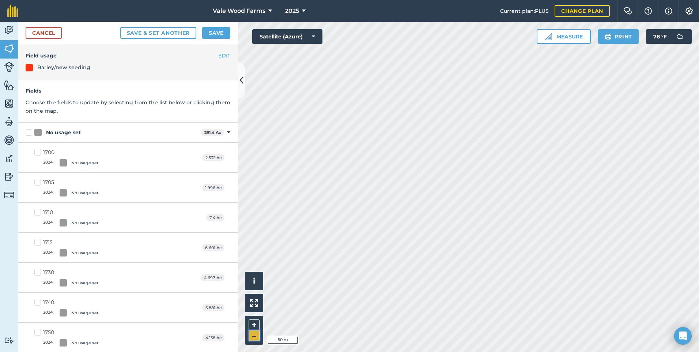
click at [255, 336] on button "–" at bounding box center [254, 335] width 11 height 11
click at [252, 338] on button "–" at bounding box center [254, 335] width 11 height 11
